Goal: Information Seeking & Learning: Check status

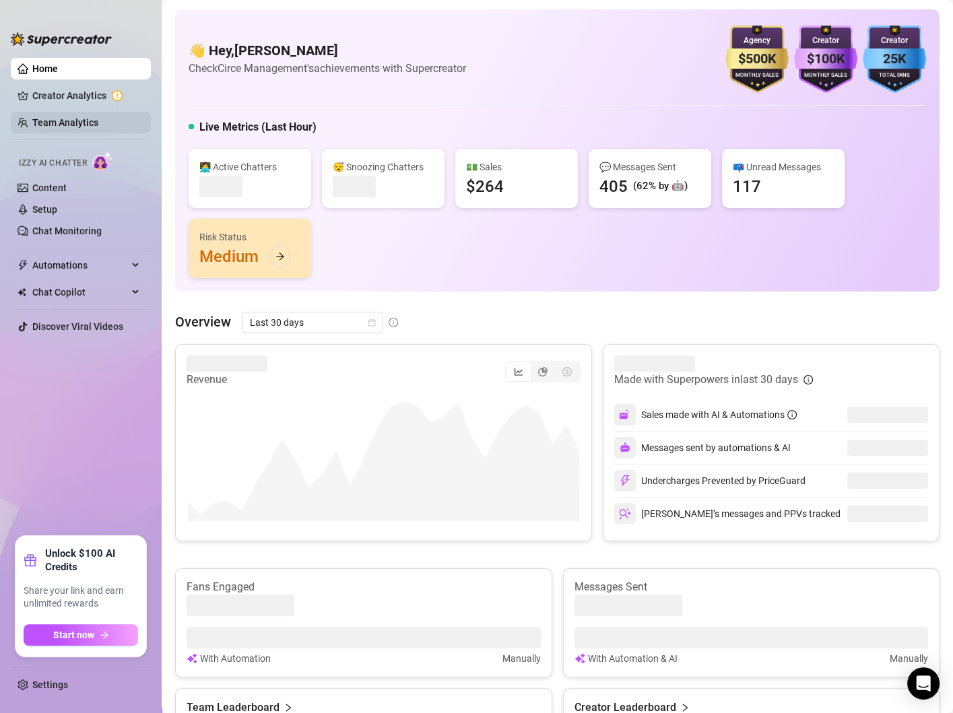
click at [53, 123] on link "Team Analytics" at bounding box center [65, 122] width 66 height 11
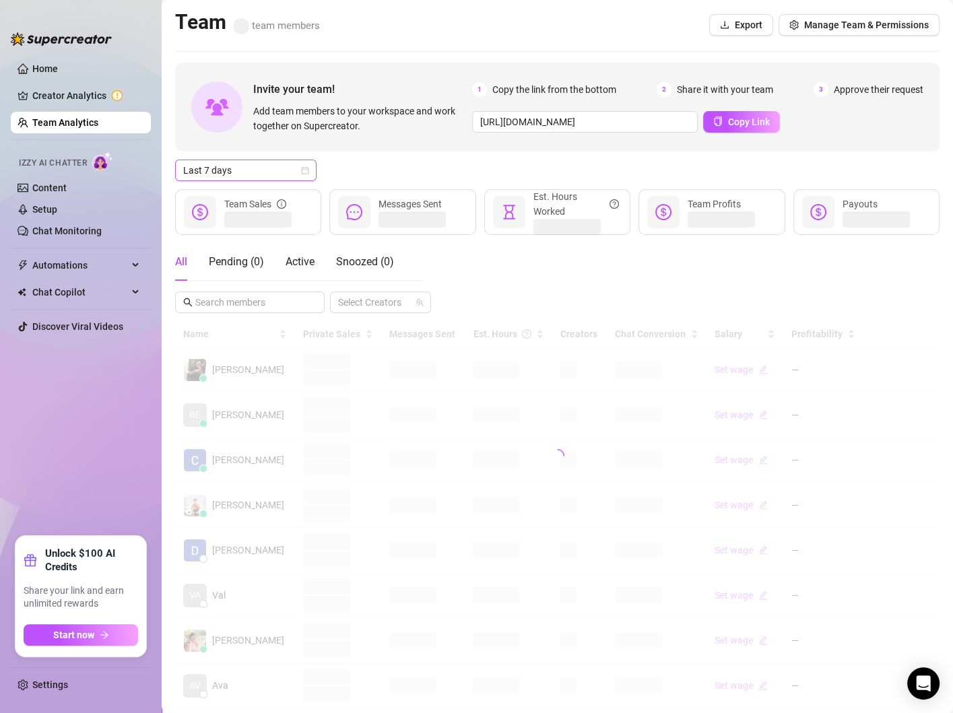
click at [305, 167] on icon "calendar" at bounding box center [305, 170] width 7 height 7
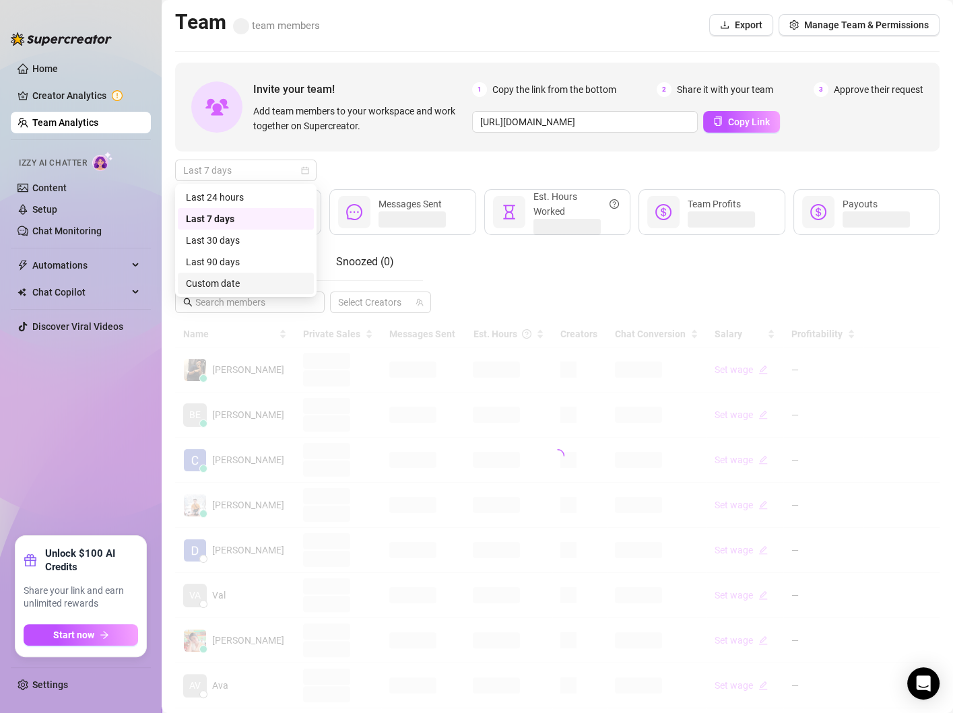
click at [228, 283] on div "Custom date" at bounding box center [246, 283] width 120 height 15
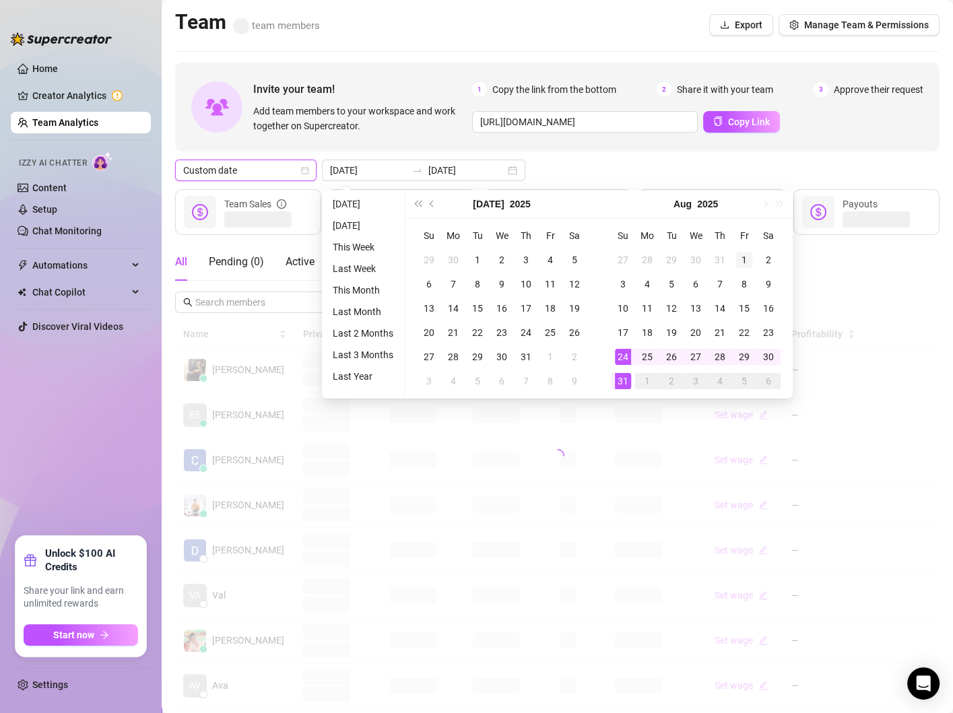
type input "[DATE]"
click at [745, 258] on div "1" at bounding box center [744, 260] width 16 height 16
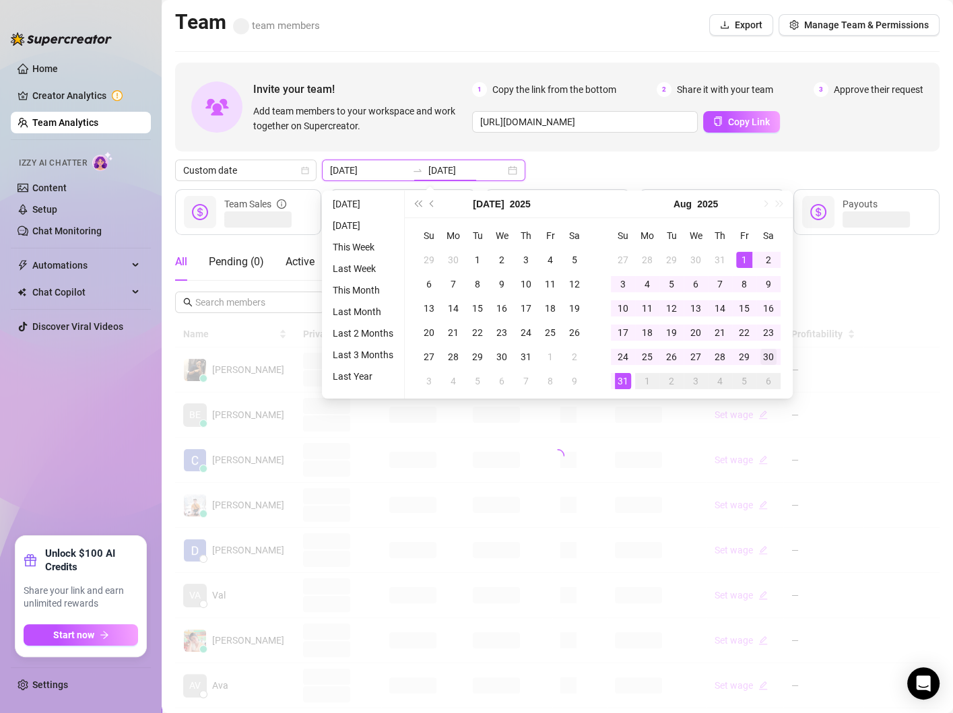
type input "[DATE]"
click at [769, 356] on div "30" at bounding box center [768, 357] width 16 height 16
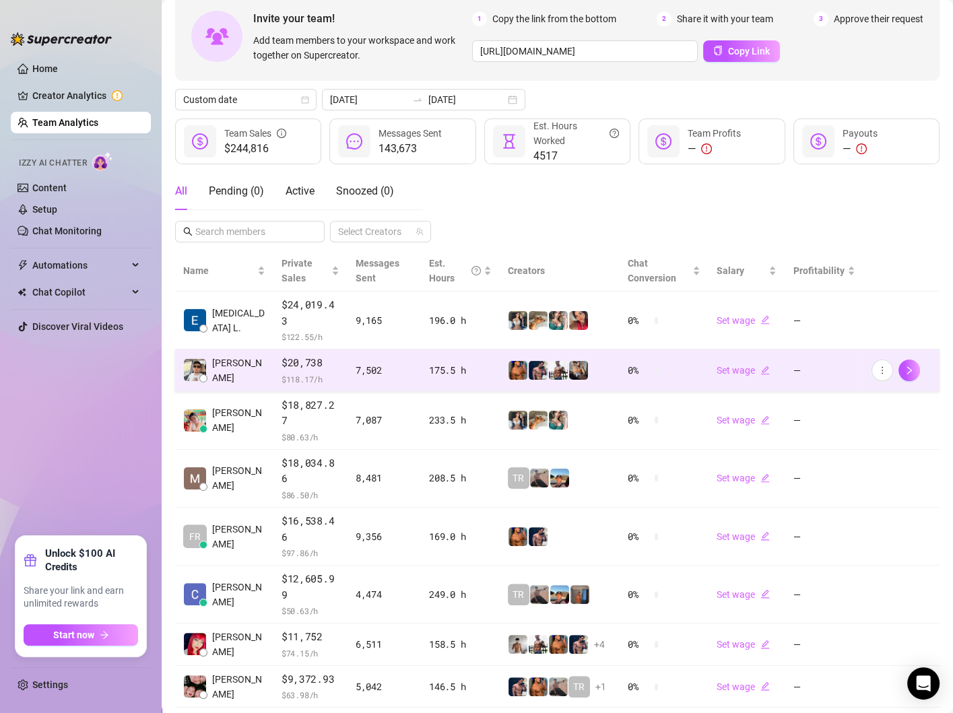
scroll to position [144, 0]
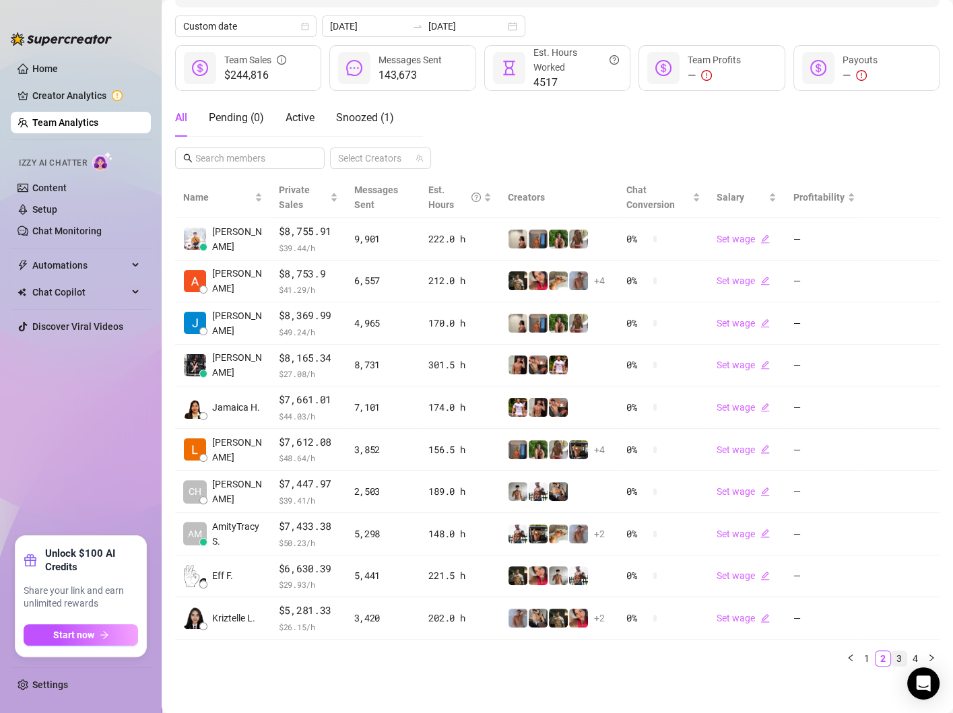
click at [903, 659] on link "3" at bounding box center [899, 658] width 15 height 15
